Goal: Information Seeking & Learning: Learn about a topic

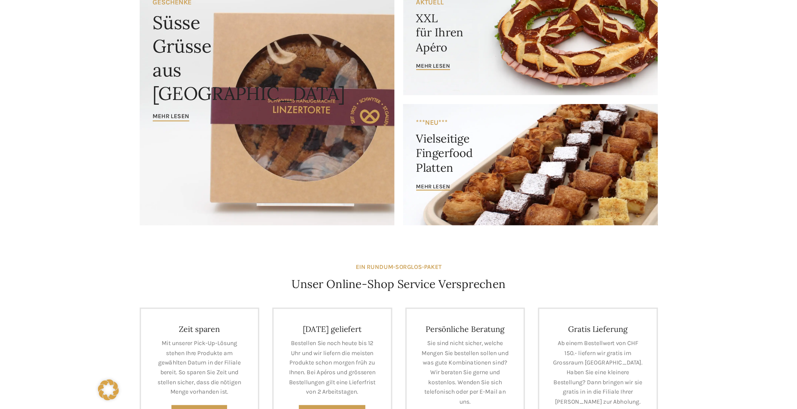
scroll to position [188, 0]
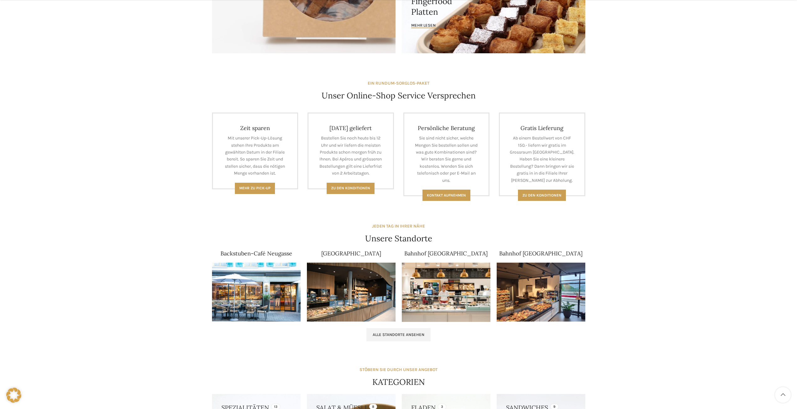
click at [445, 294] on img at bounding box center [446, 291] width 89 height 59
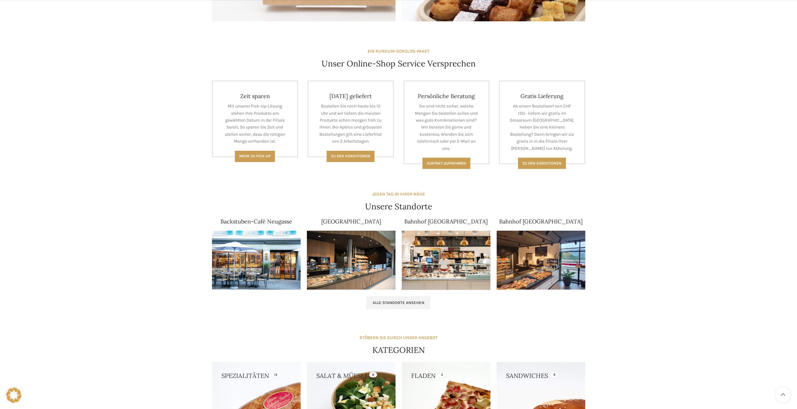
scroll to position [313, 0]
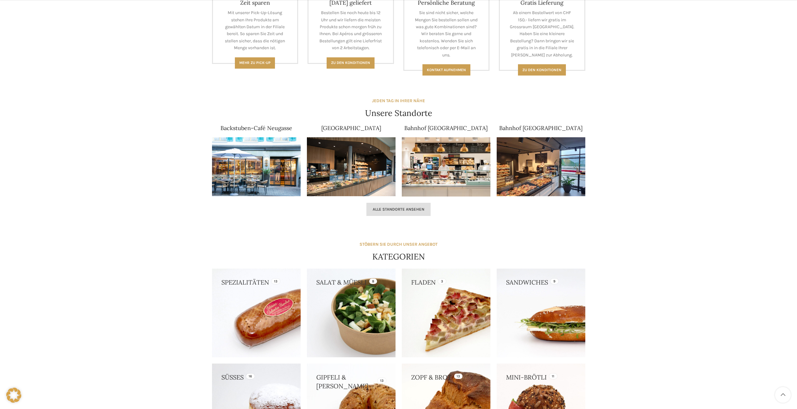
click at [395, 210] on span "Alle Standorte ansehen" at bounding box center [399, 209] width 52 height 5
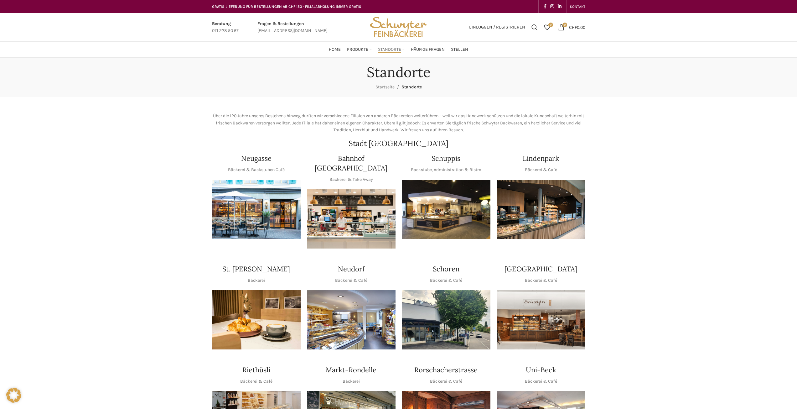
click at [437, 208] on img "1 / 1" at bounding box center [446, 209] width 89 height 59
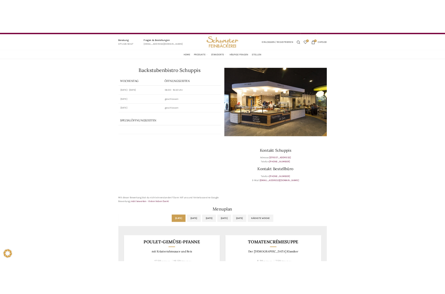
scroll to position [125, 0]
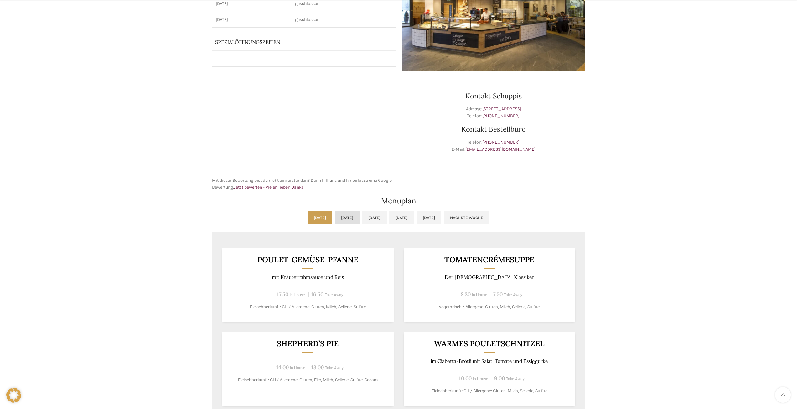
click at [335, 218] on link "Di, 07.10.2025" at bounding box center [347, 217] width 25 height 13
click at [373, 218] on link "Mi, 08.10.2025" at bounding box center [374, 217] width 25 height 13
click at [409, 218] on link "Do, 09.10.2025" at bounding box center [401, 217] width 25 height 13
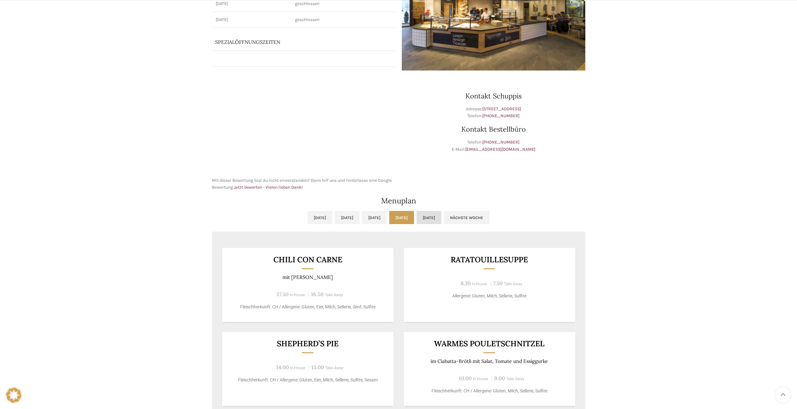
click at [441, 218] on link "Fr, 10.10.2025" at bounding box center [428, 217] width 25 height 13
click at [307, 223] on link "Mo, 06.10.2025" at bounding box center [319, 217] width 25 height 13
